Goal: Information Seeking & Learning: Learn about a topic

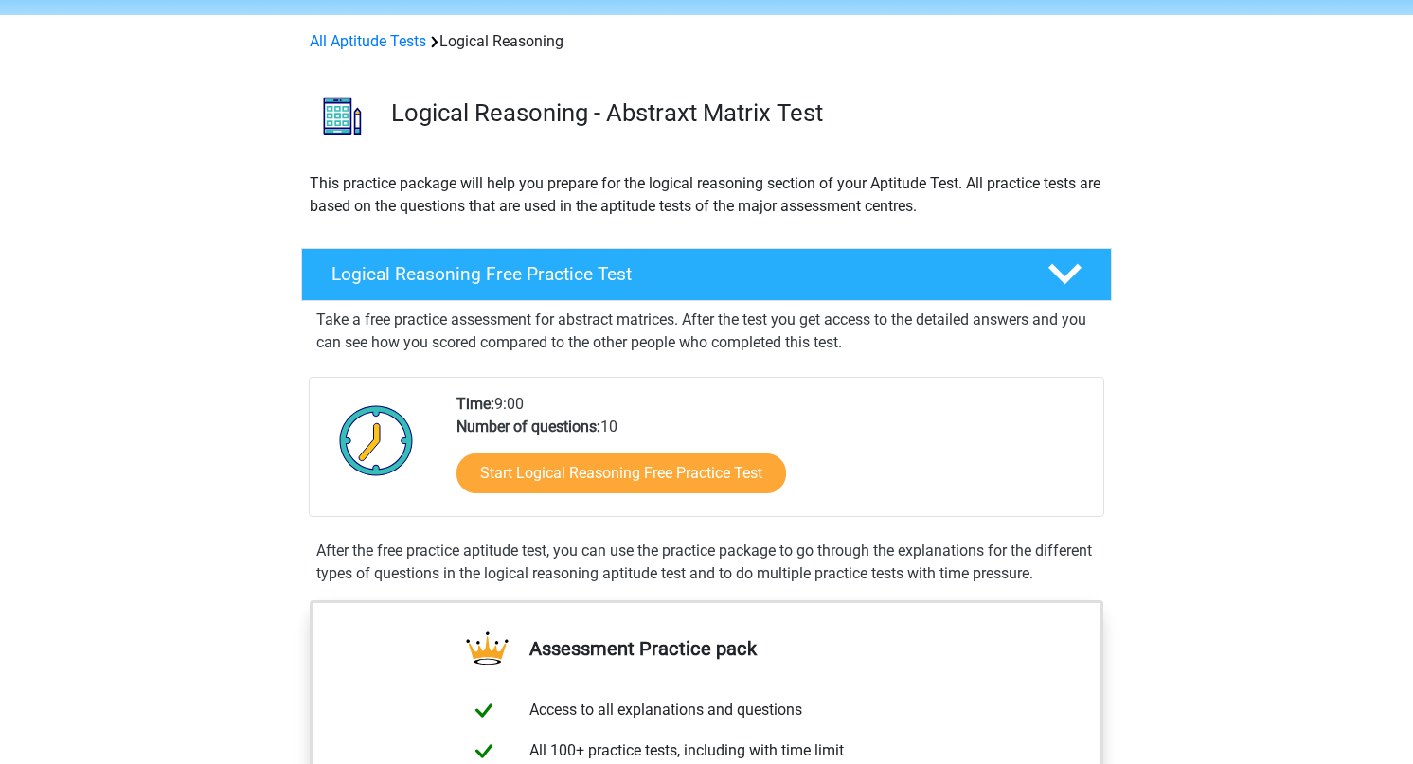
scroll to position [53, 0]
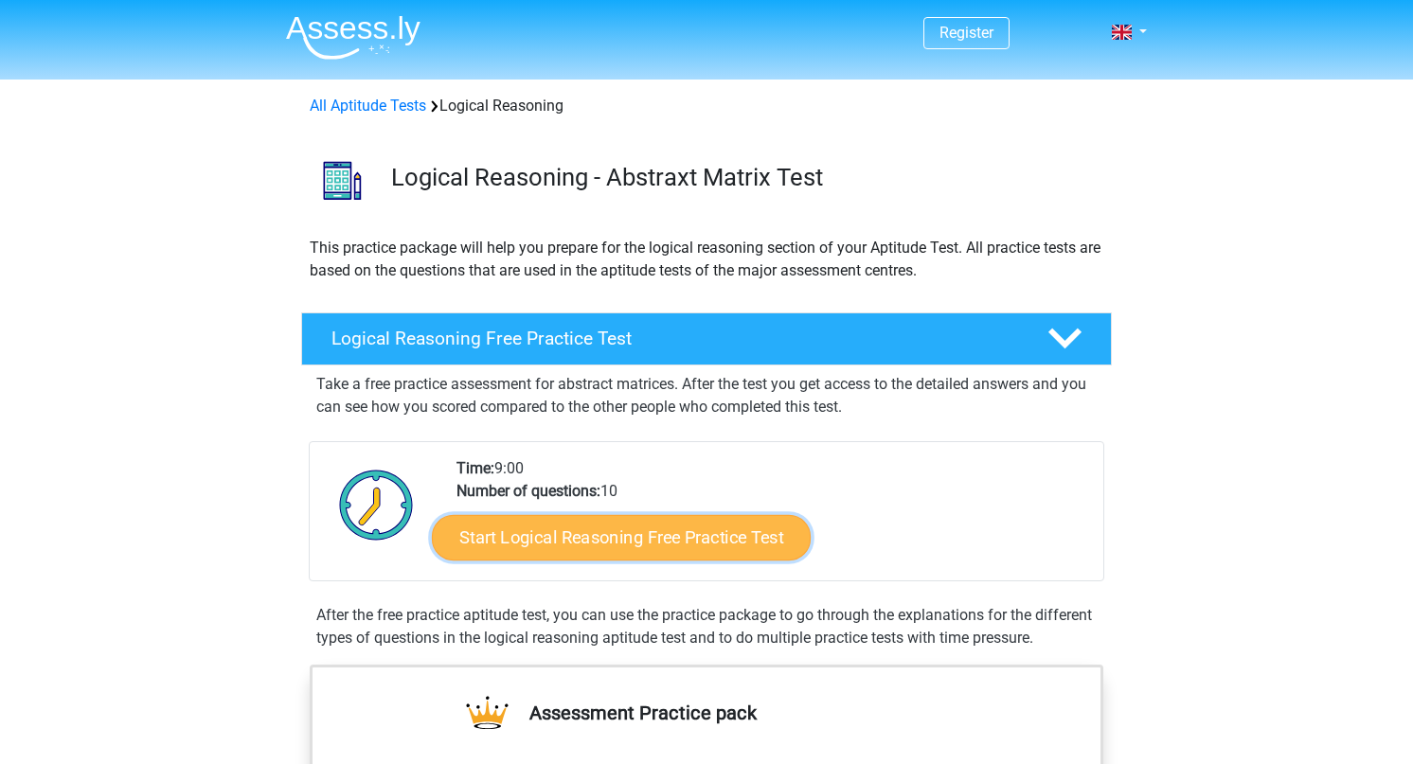
click at [686, 529] on link "Start Logical Reasoning Free Practice Test" at bounding box center [621, 536] width 379 height 45
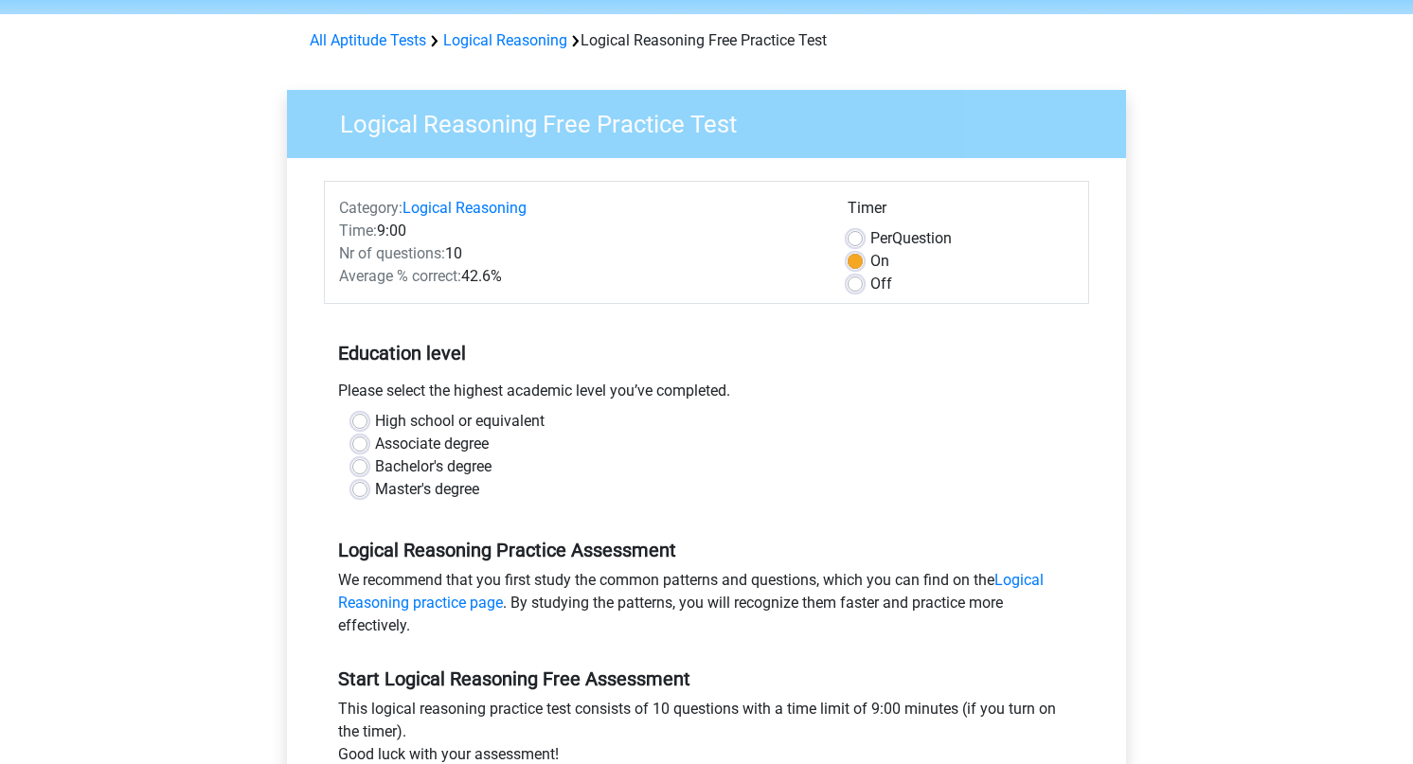
scroll to position [66, 0]
click at [375, 464] on label "Bachelor's degree" at bounding box center [433, 466] width 116 height 23
click at [359, 464] on input "Bachelor's degree" at bounding box center [359, 464] width 15 height 19
radio input "true"
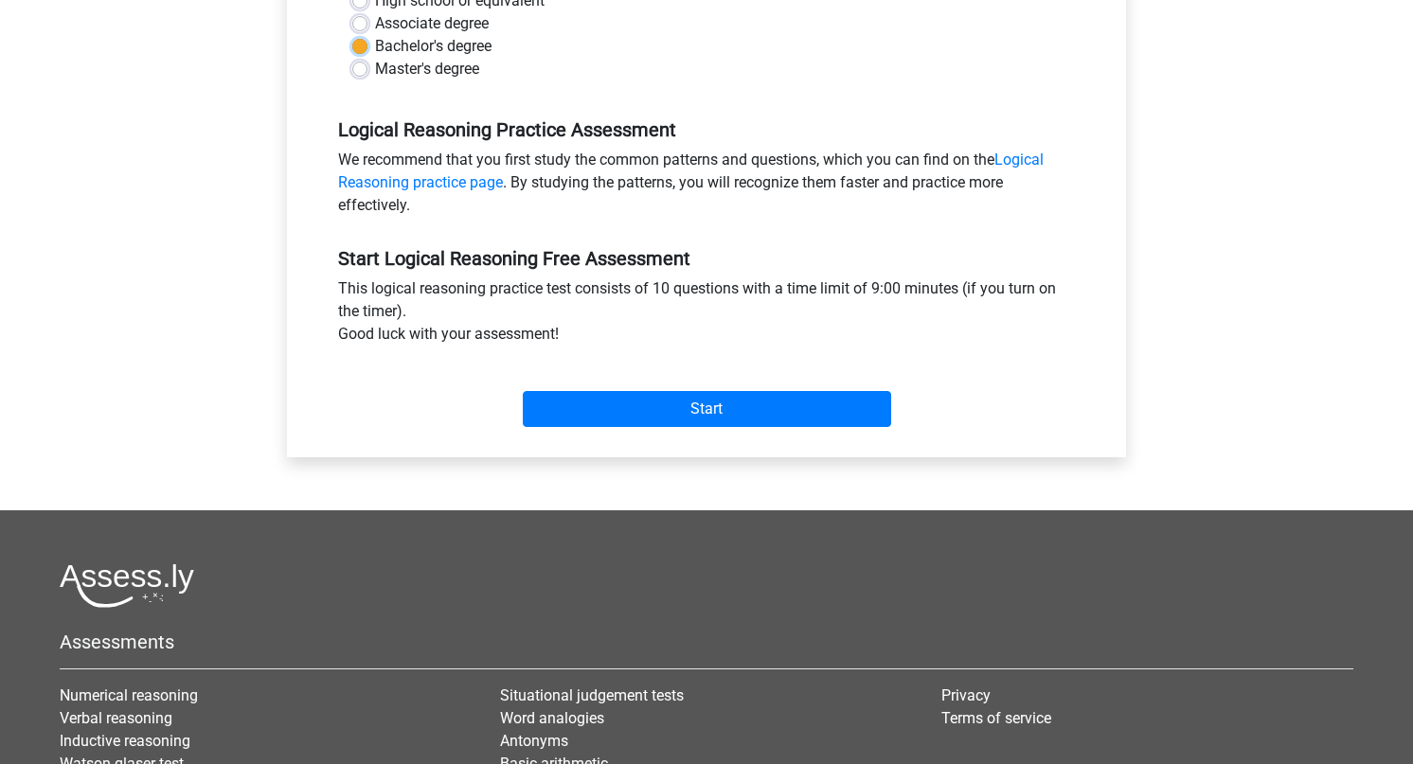
scroll to position [532, 0]
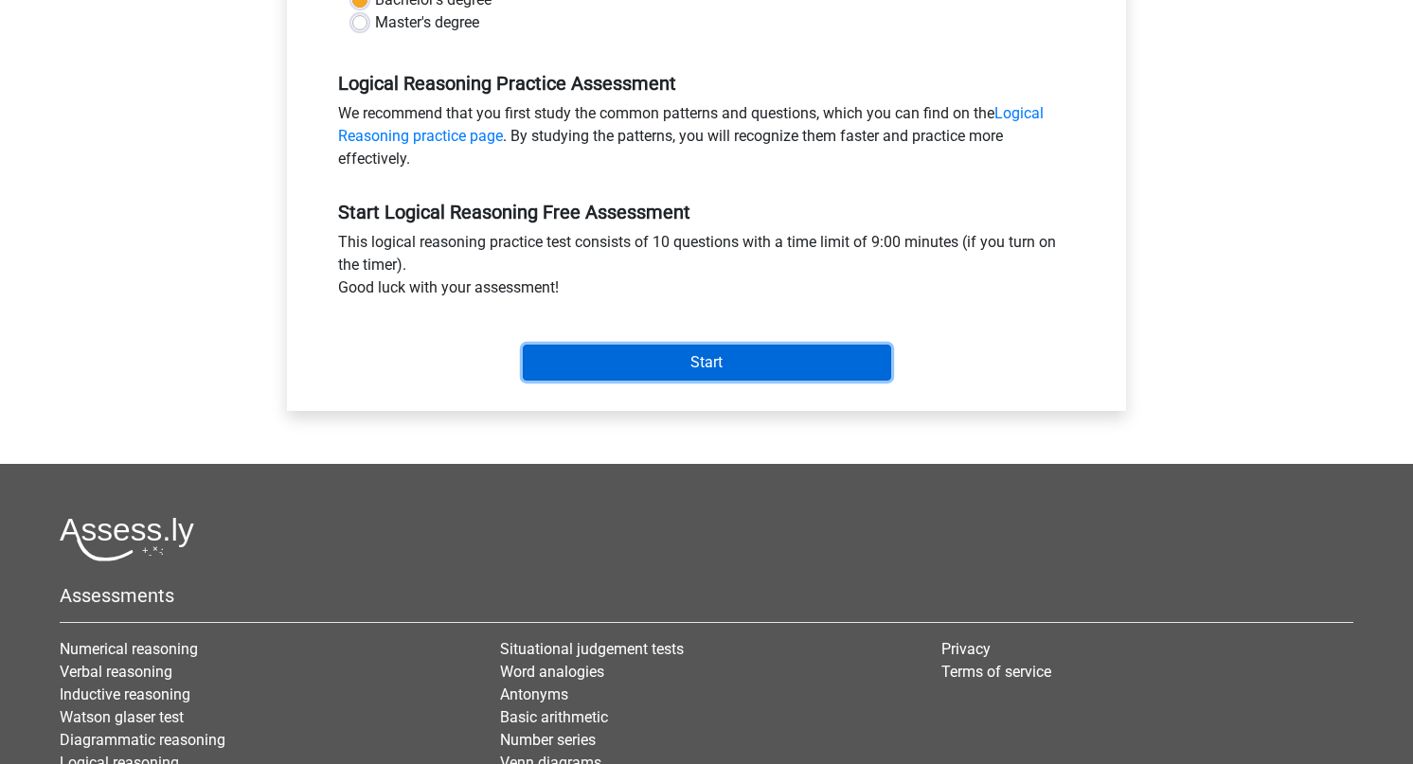
click at [636, 373] on input "Start" at bounding box center [707, 363] width 368 height 36
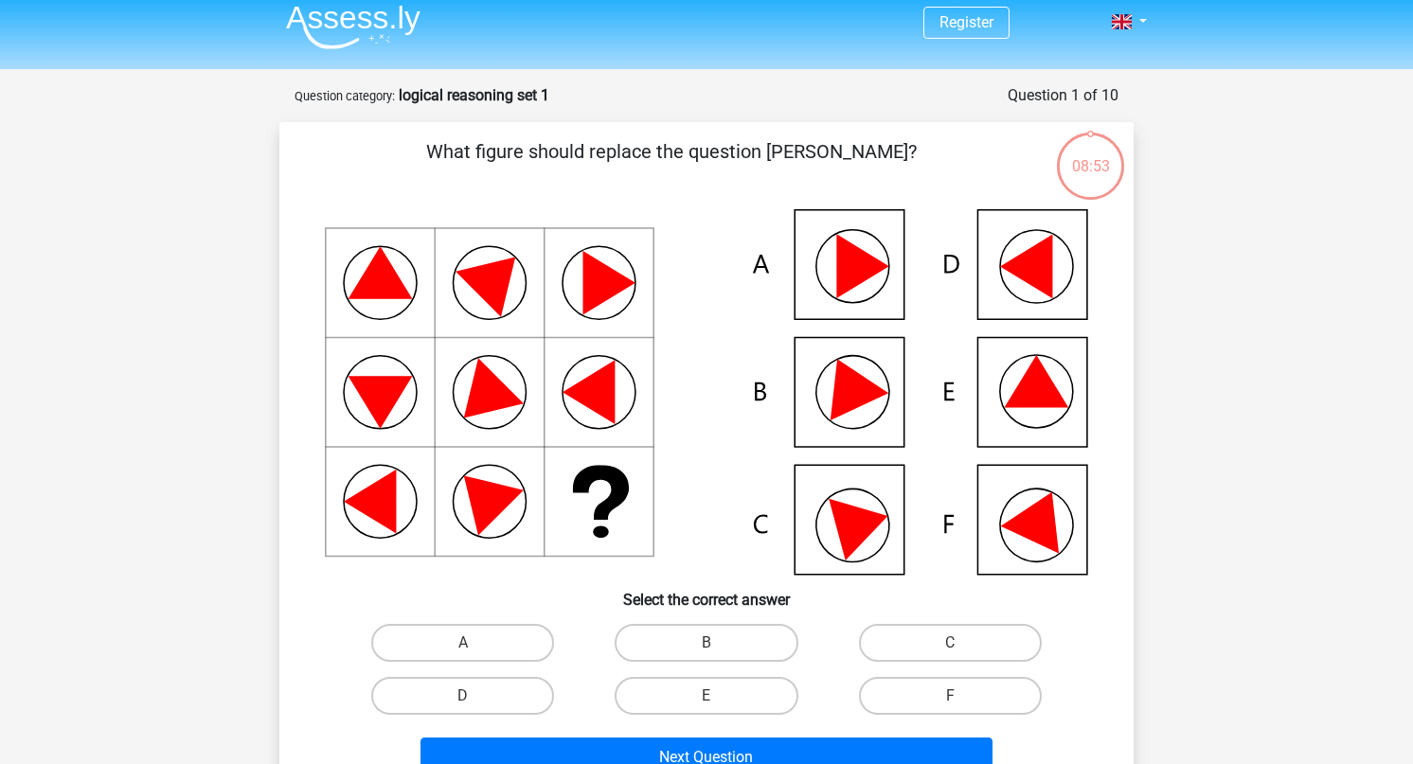
scroll to position [6, 0]
